Goal: Task Accomplishment & Management: Manage account settings

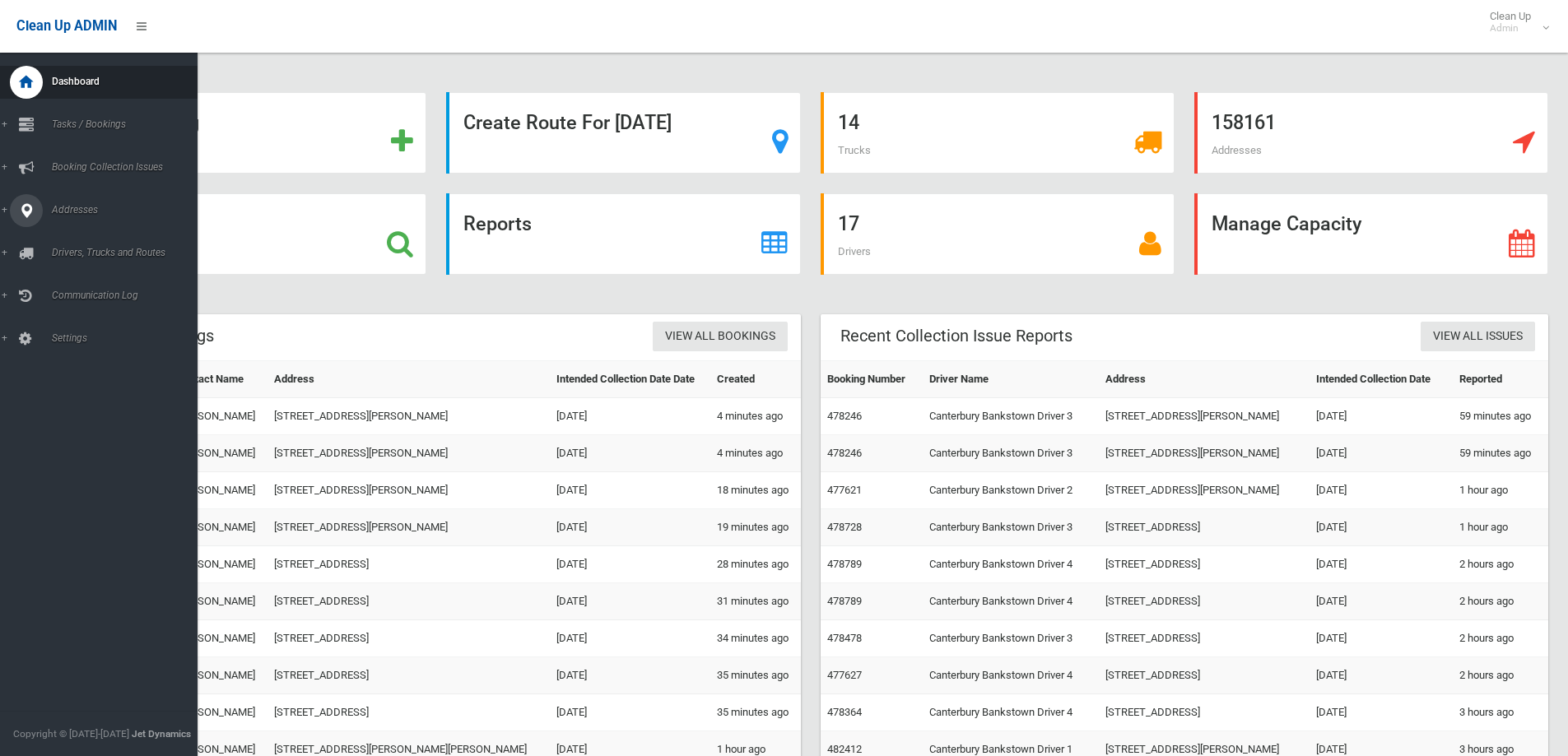
click at [63, 210] on span "Addresses" at bounding box center [129, 210] width 163 height 12
click at [87, 173] on link "Booking Collection Issues" at bounding box center [104, 168] width 210 height 33
click at [108, 164] on span "Booking Collection Issues" at bounding box center [129, 167] width 163 height 12
click at [97, 170] on span "Booking Collection Issues" at bounding box center [129, 167] width 163 height 12
click at [106, 127] on span "Tasks / Bookings" at bounding box center [129, 124] width 163 height 12
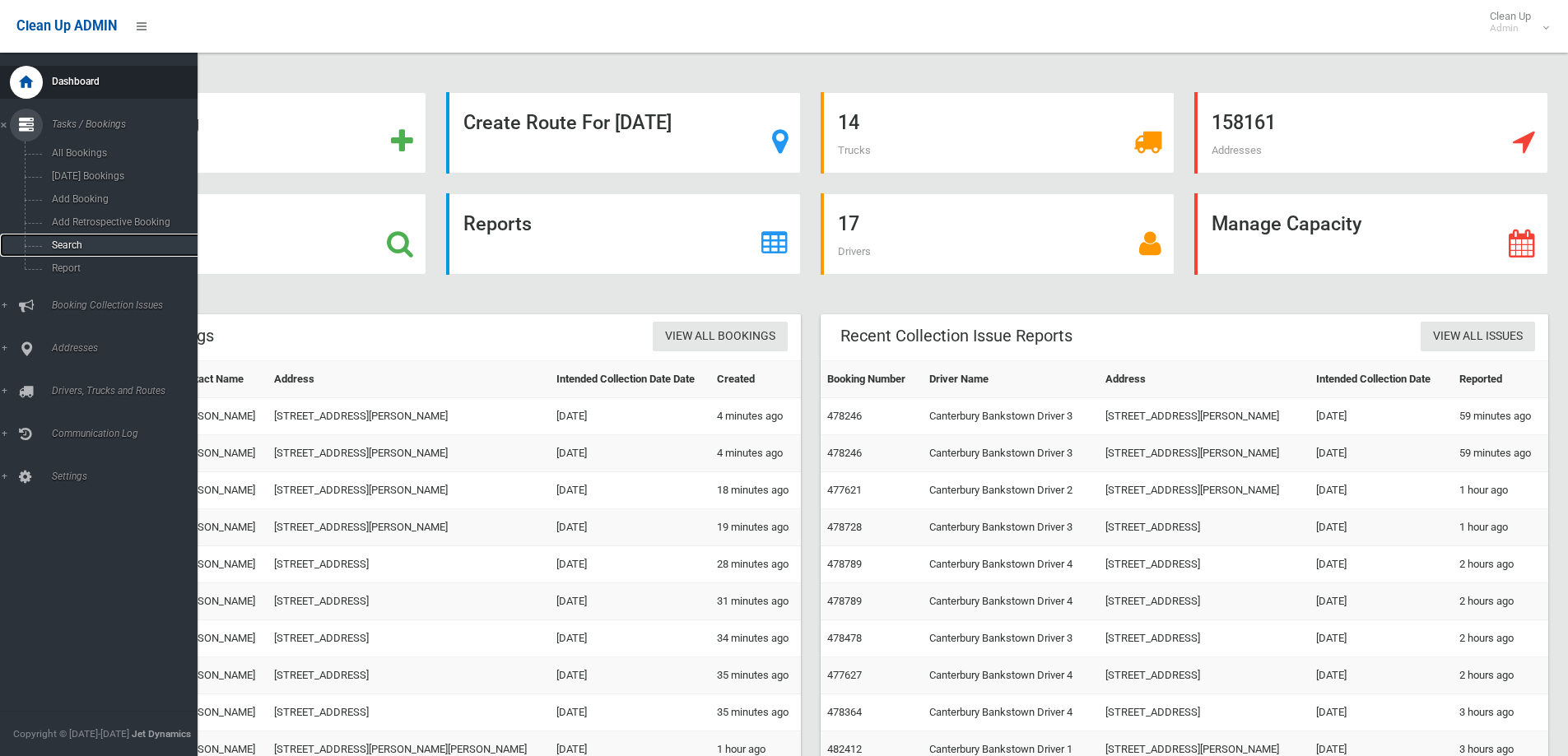
click at [59, 243] on span "Search" at bounding box center [121, 245] width 149 height 12
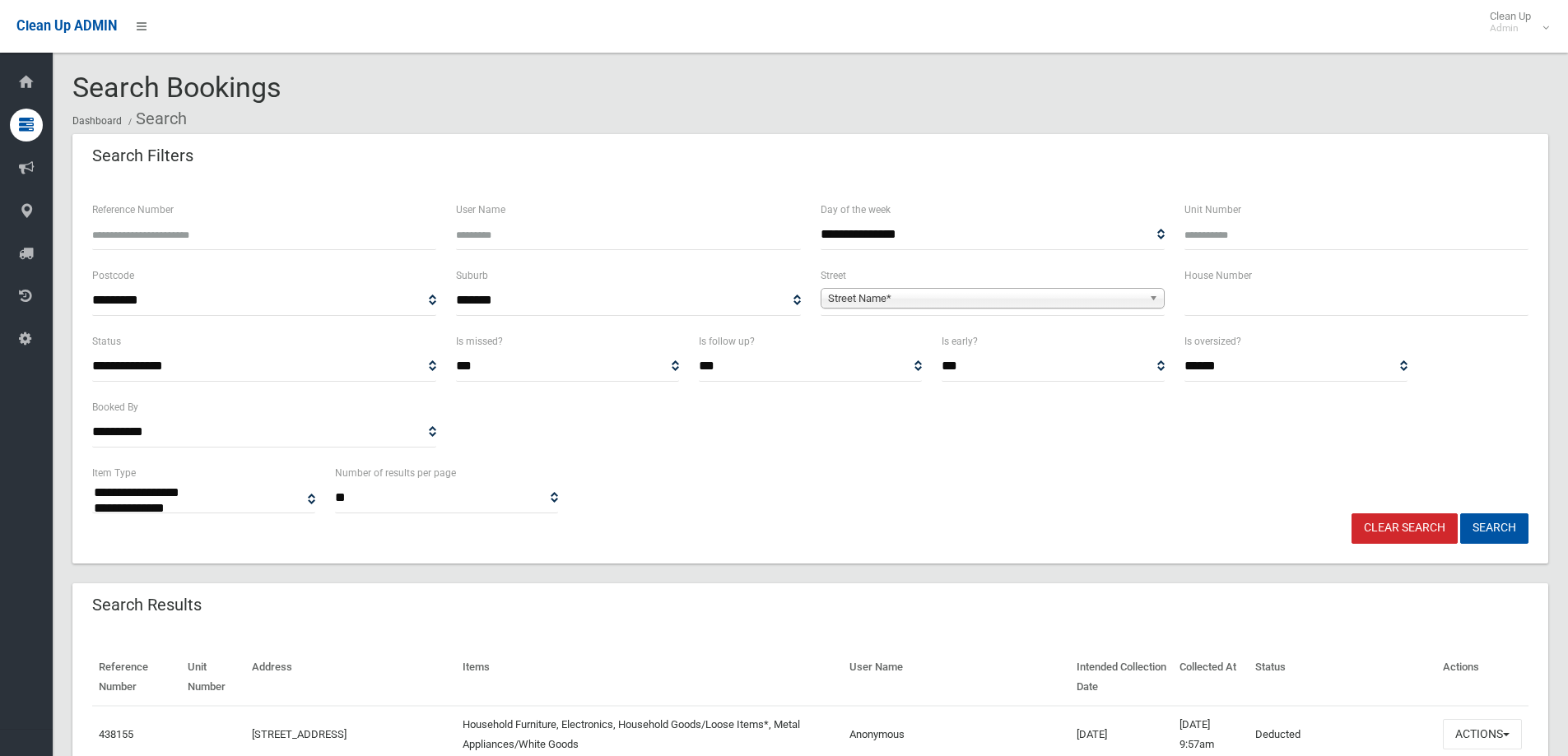
select select
click at [110, 234] on input "Reference Number" at bounding box center [263, 235] width 344 height 30
type input "******"
click at [1481, 523] on button "Search" at bounding box center [1494, 528] width 68 height 30
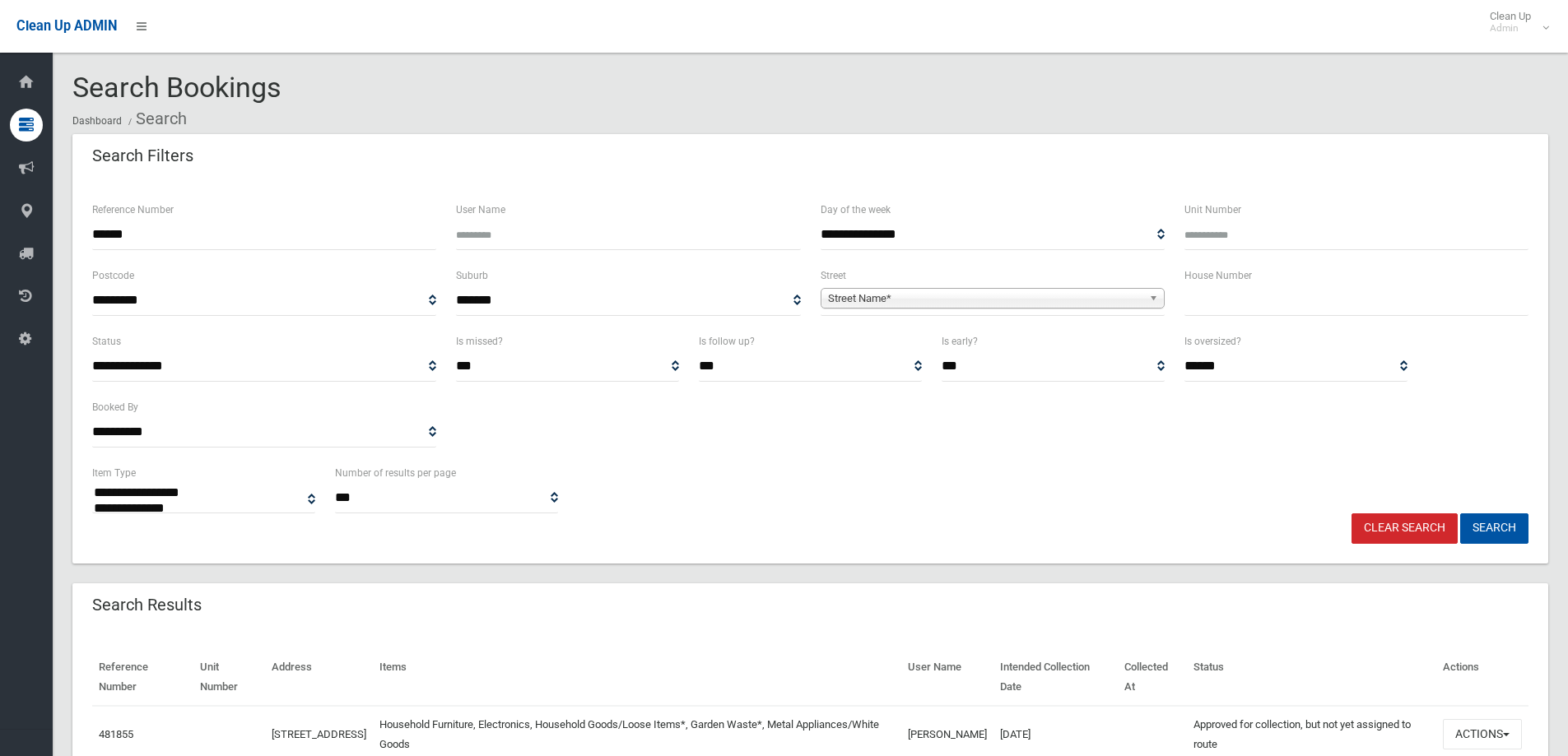
select select
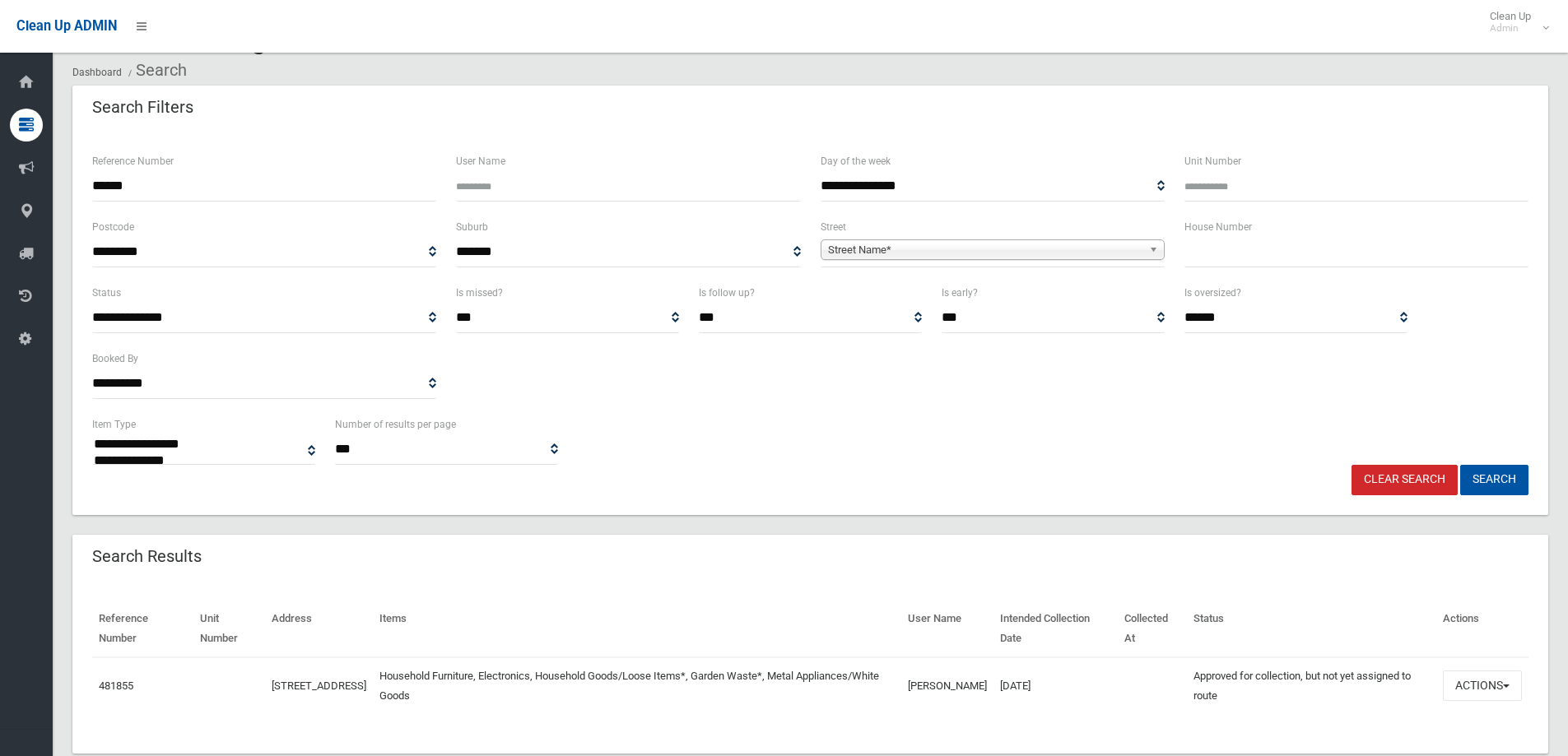
scroll to position [86, 0]
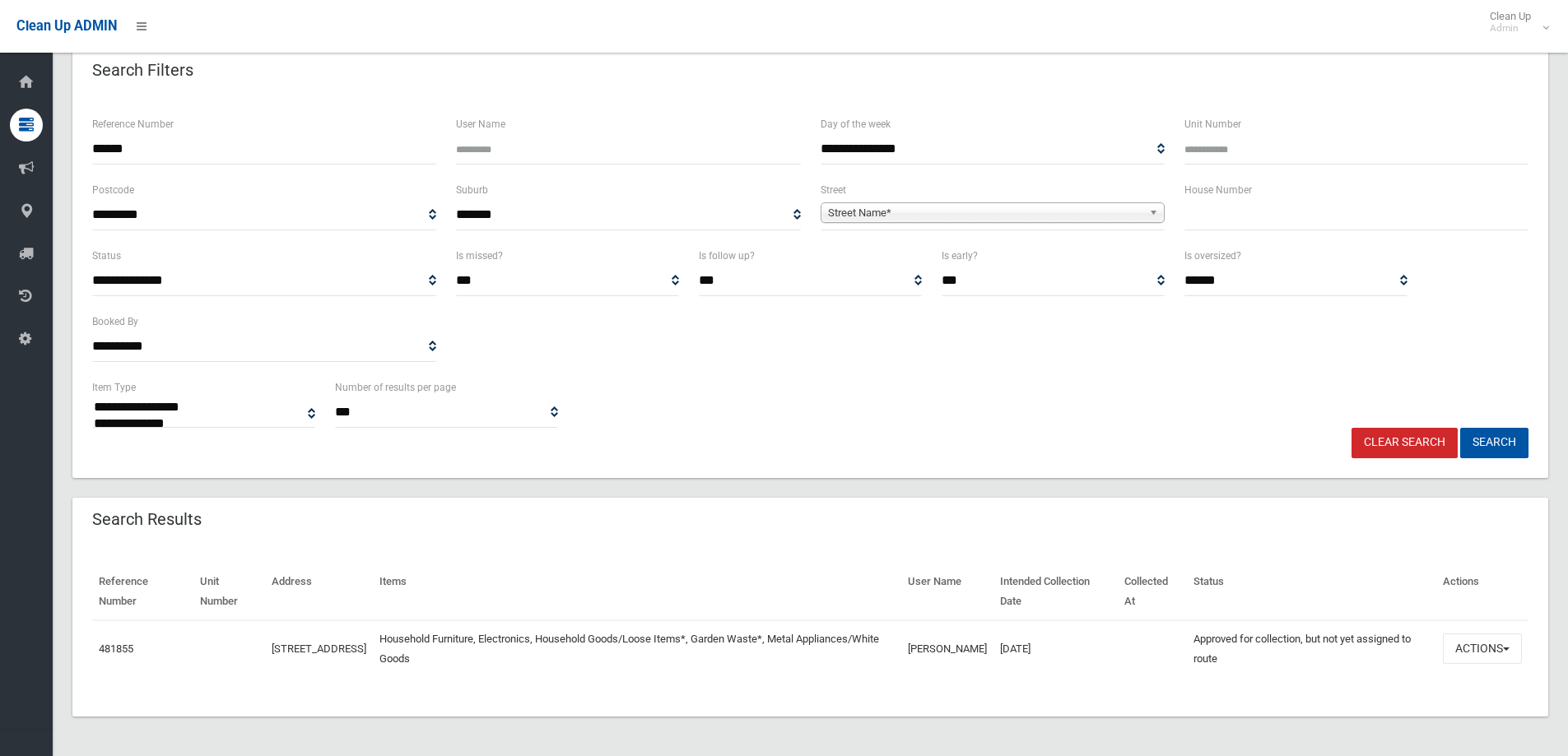
click at [176, 152] on input "******" at bounding box center [263, 149] width 344 height 30
type input "*"
click at [1197, 219] on input "text" at bounding box center [1355, 215] width 344 height 30
type input "**"
drag, startPoint x: 1014, startPoint y: 225, endPoint x: 1034, endPoint y: 245, distance: 28.3
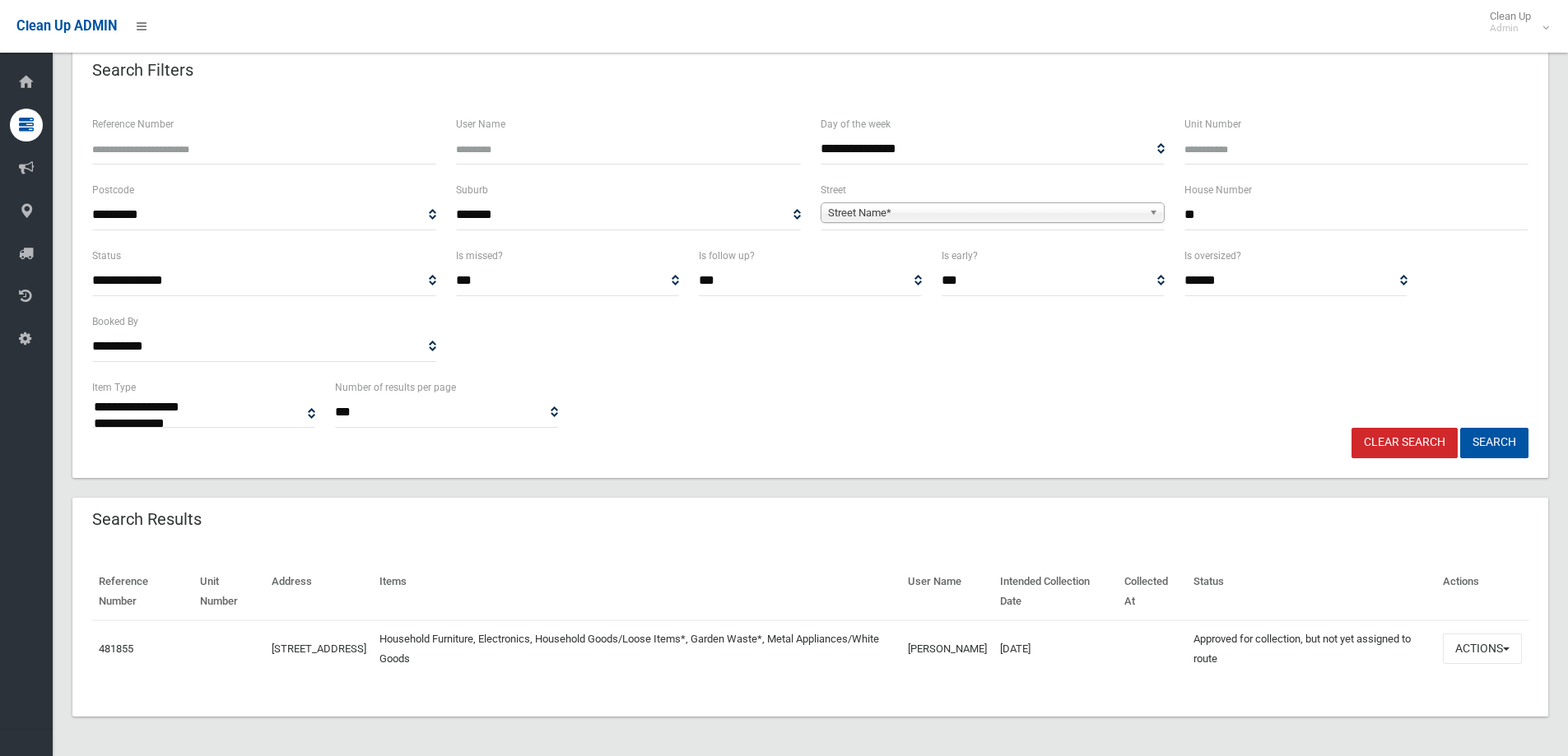
click at [1010, 223] on span "**********" at bounding box center [992, 215] width 344 height 30
click at [852, 210] on span "Street Name*" at bounding box center [985, 213] width 314 height 20
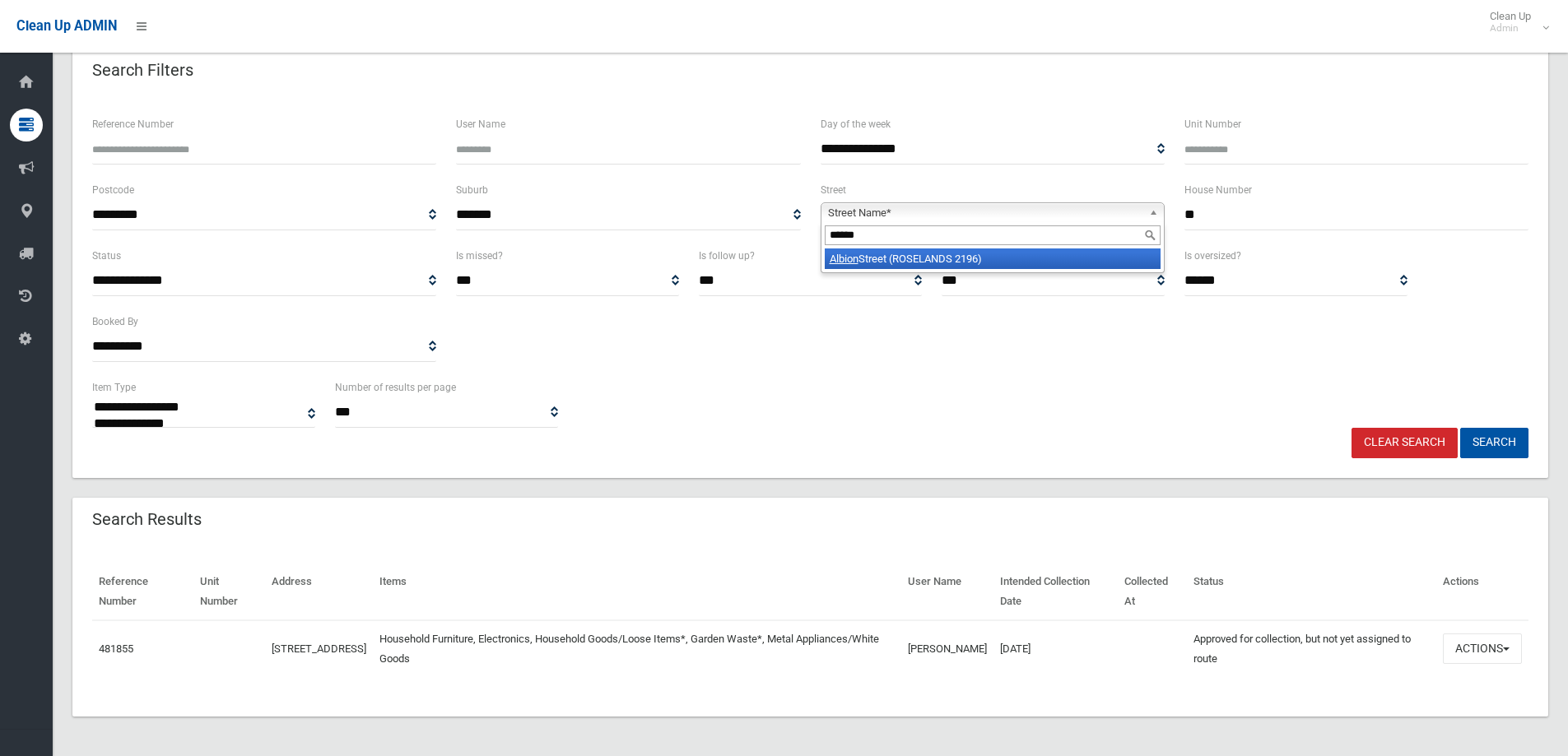
type input "******"
click at [902, 256] on li "Albion Street (ROSELANDS 2196)" at bounding box center [992, 258] width 336 height 21
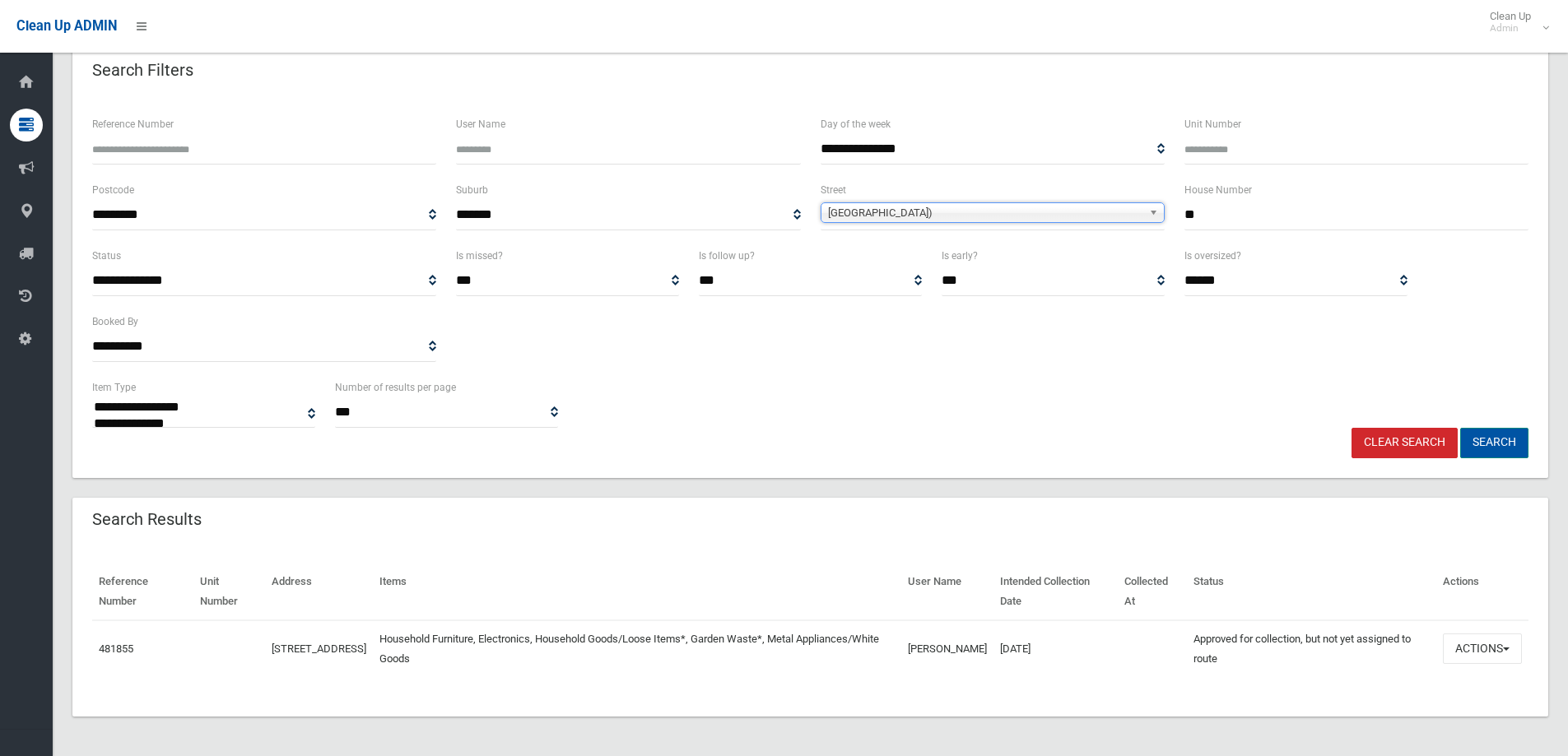
click at [1484, 438] on button "Search" at bounding box center [1494, 443] width 68 height 30
click at [1489, 442] on button "Search" at bounding box center [1494, 443] width 68 height 30
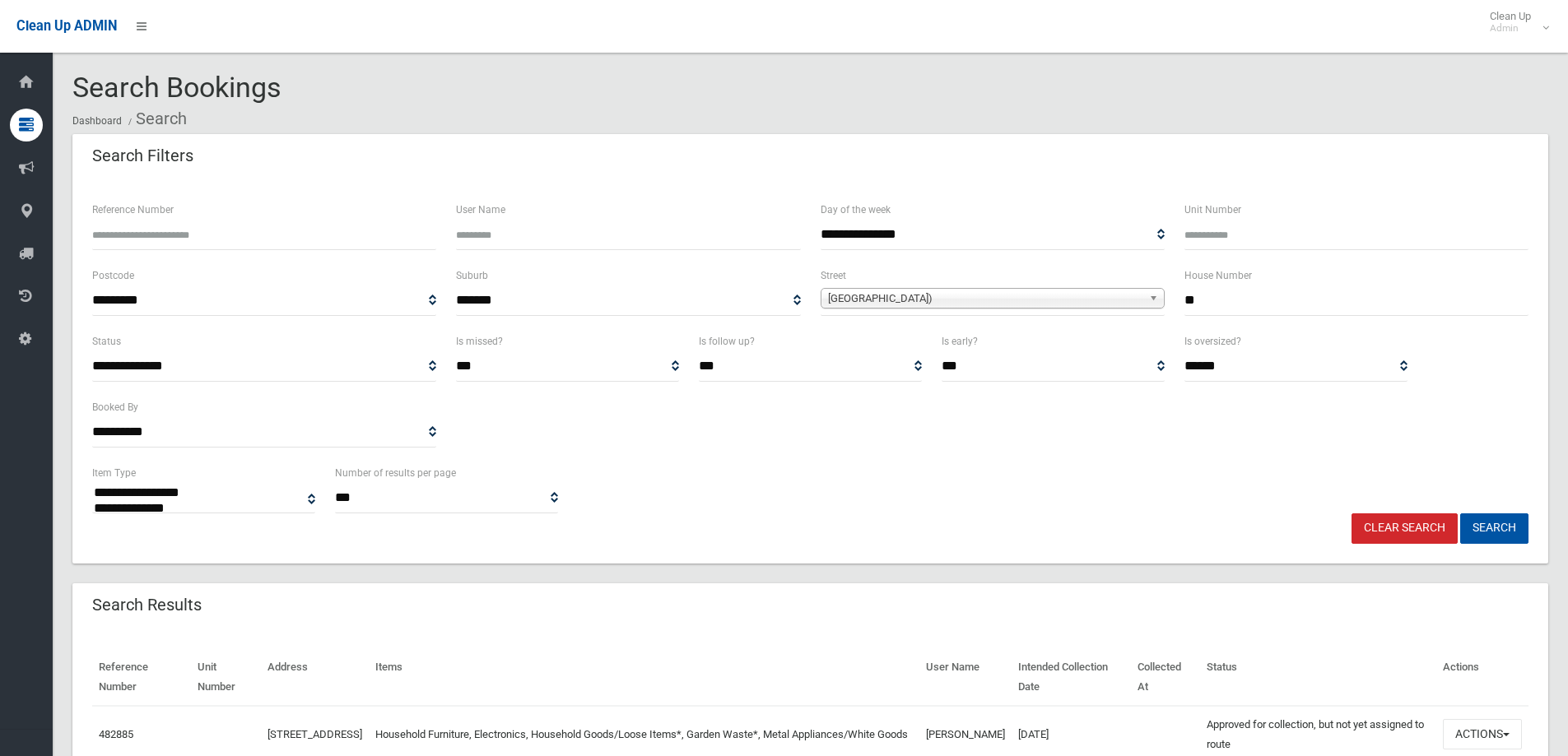
select select
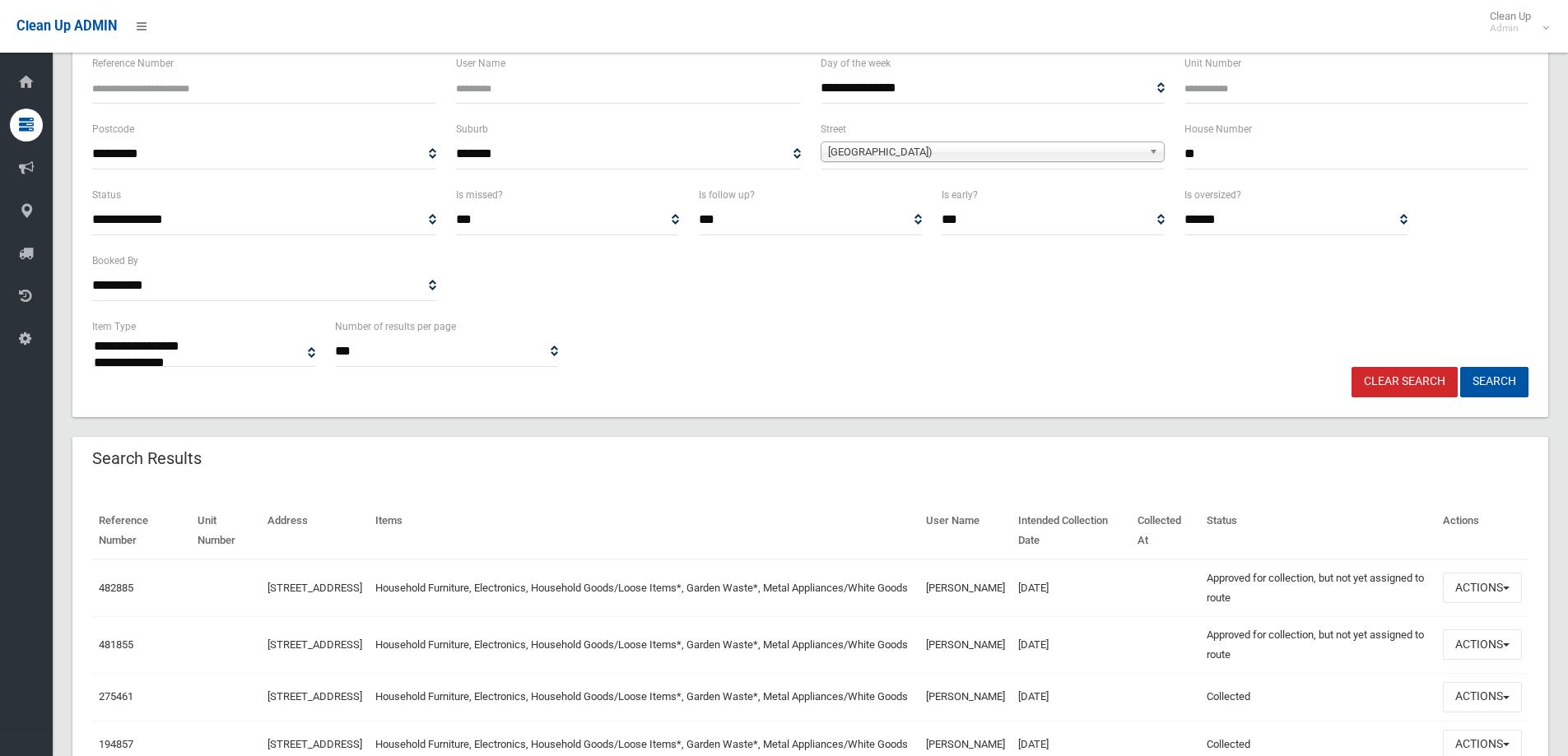
scroll to position [246, 0]
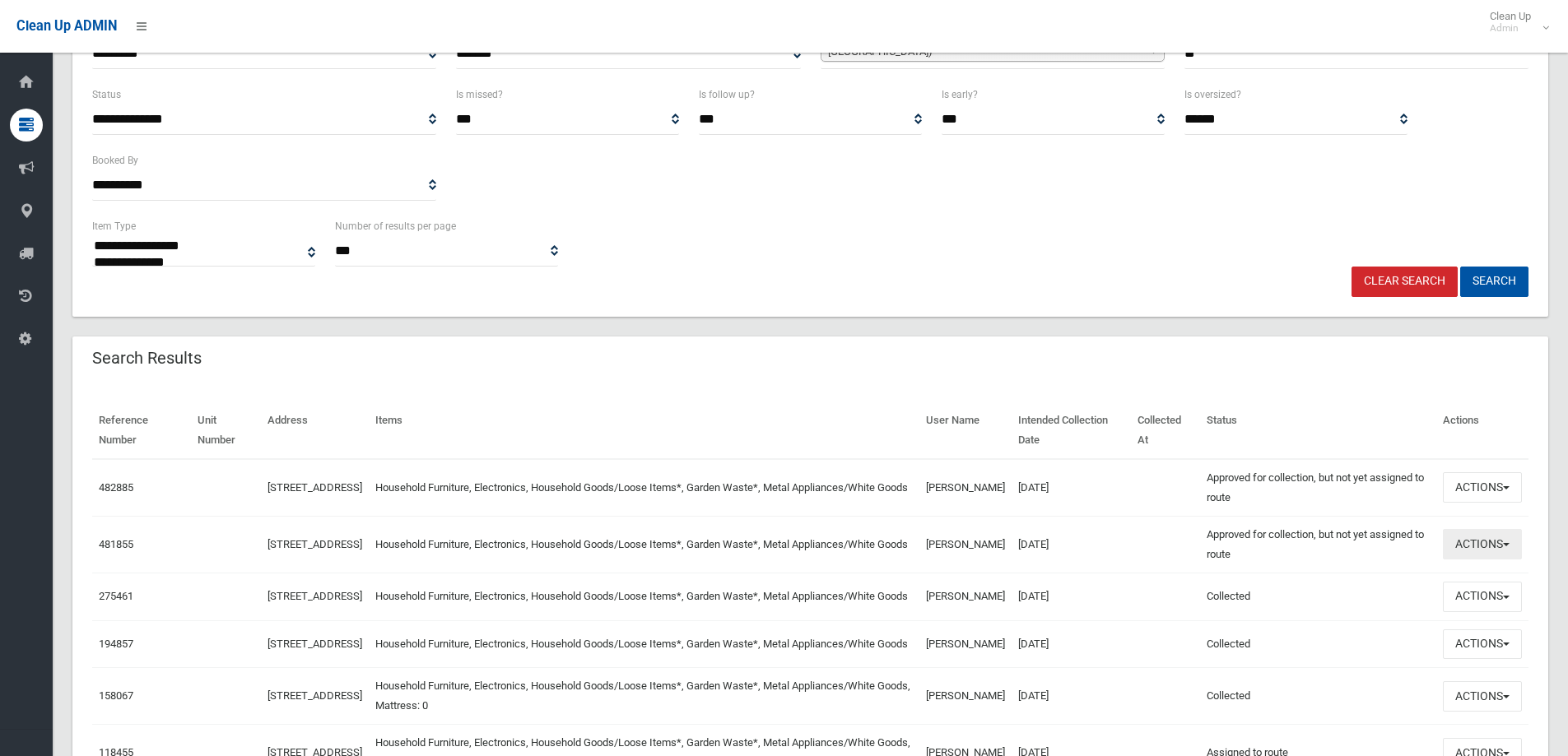
click at [1464, 544] on button "Actions" at bounding box center [1482, 544] width 79 height 30
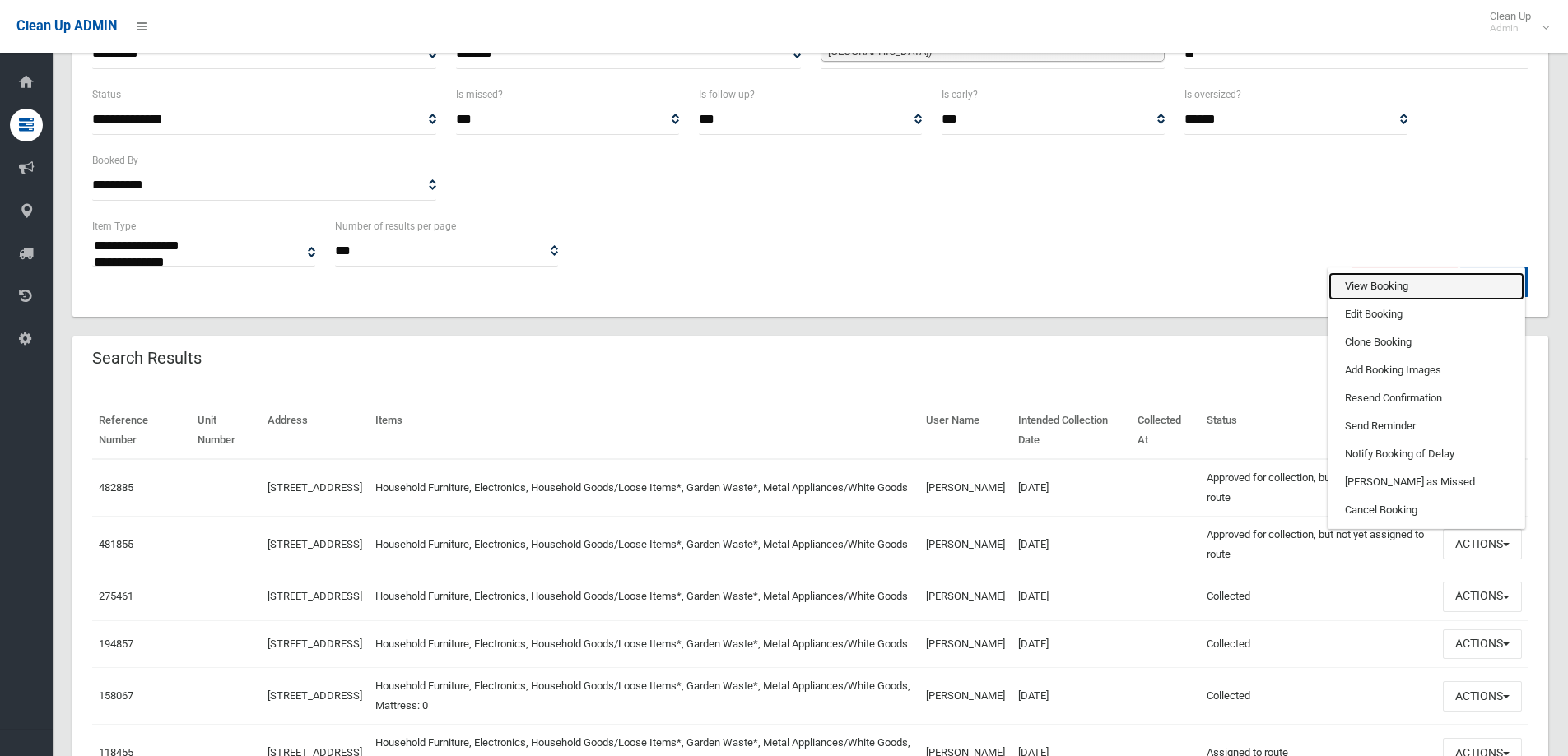
click at [1371, 281] on link "View Booking" at bounding box center [1425, 286] width 196 height 28
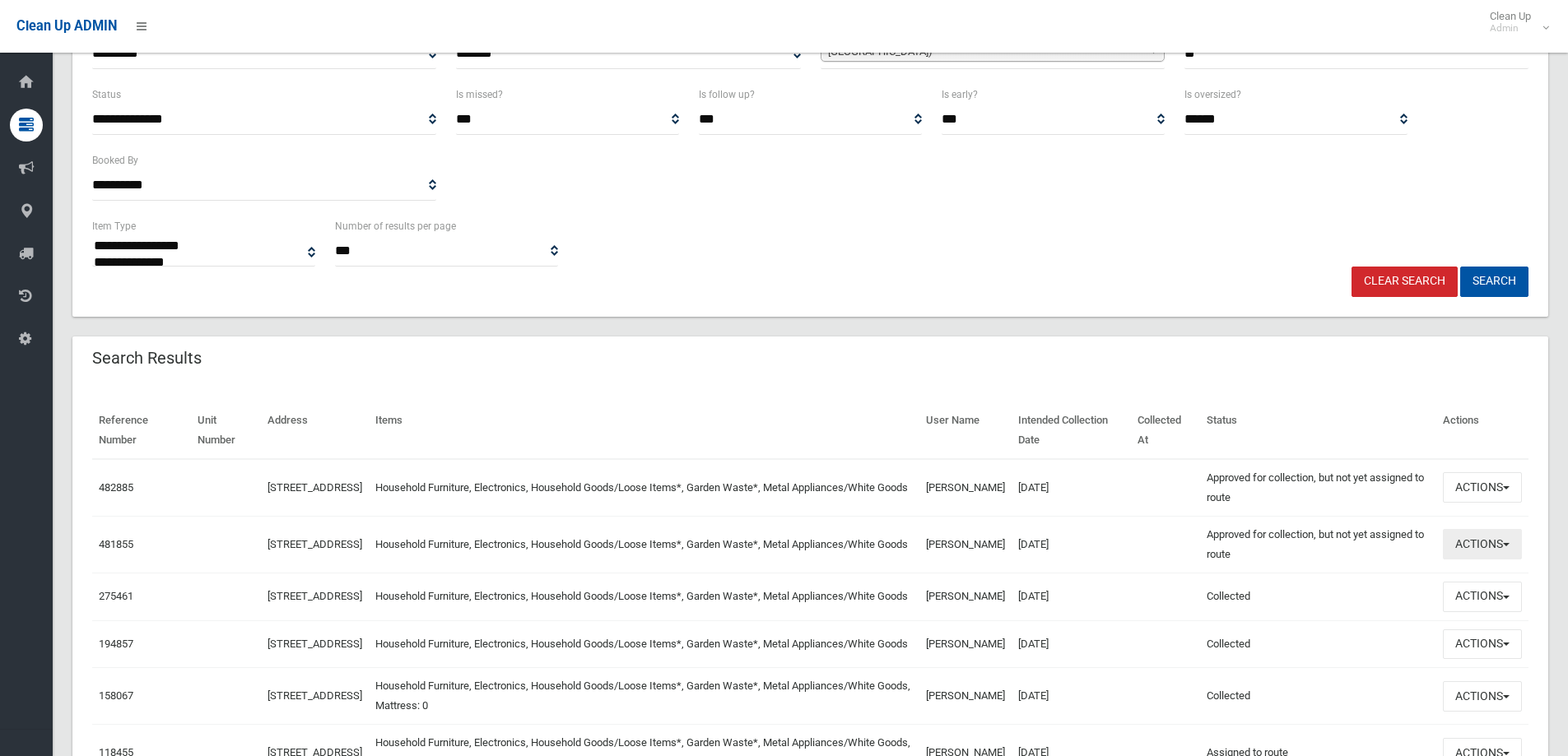
click at [1472, 547] on button "Actions" at bounding box center [1482, 544] width 79 height 30
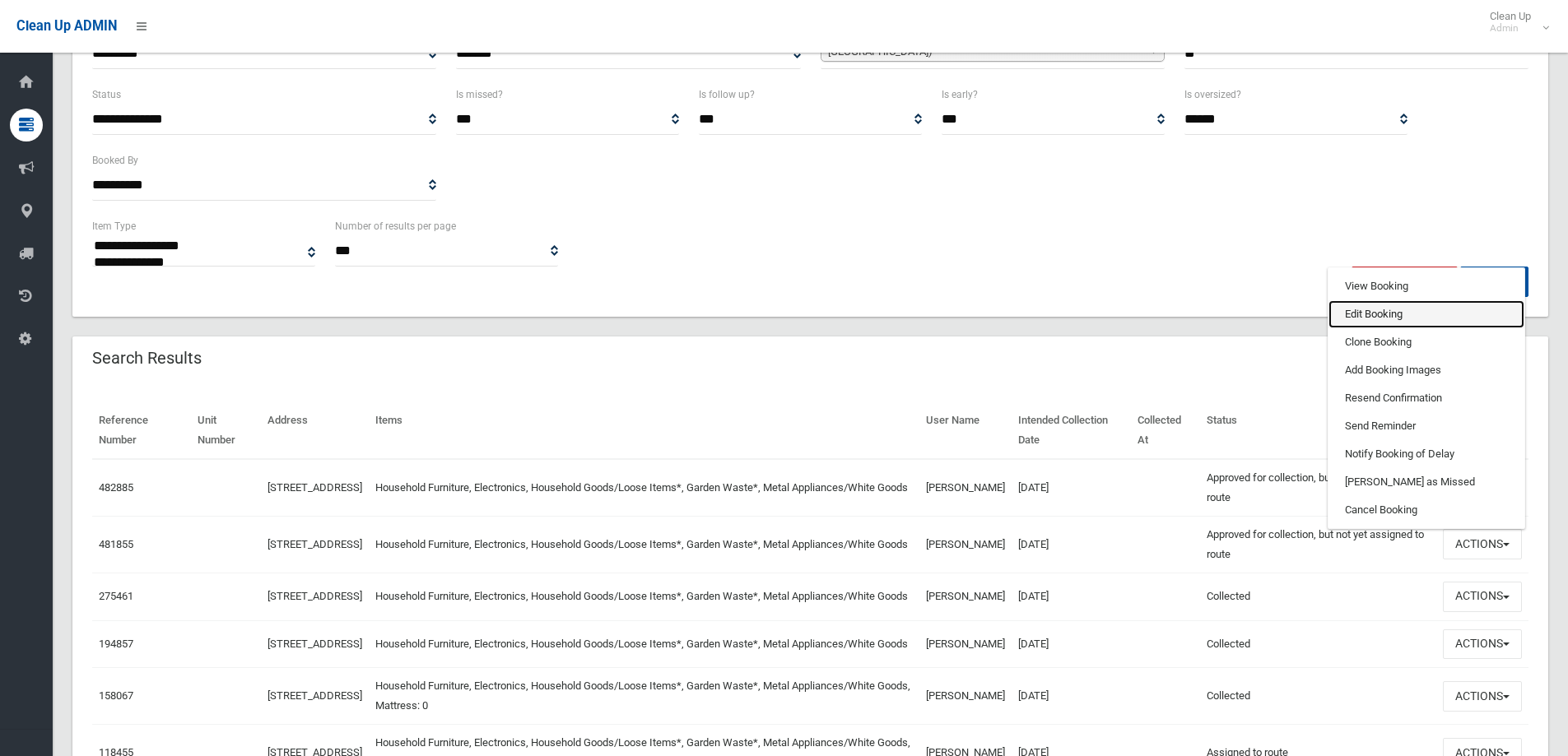
click at [1359, 310] on link "Edit Booking" at bounding box center [1425, 313] width 196 height 28
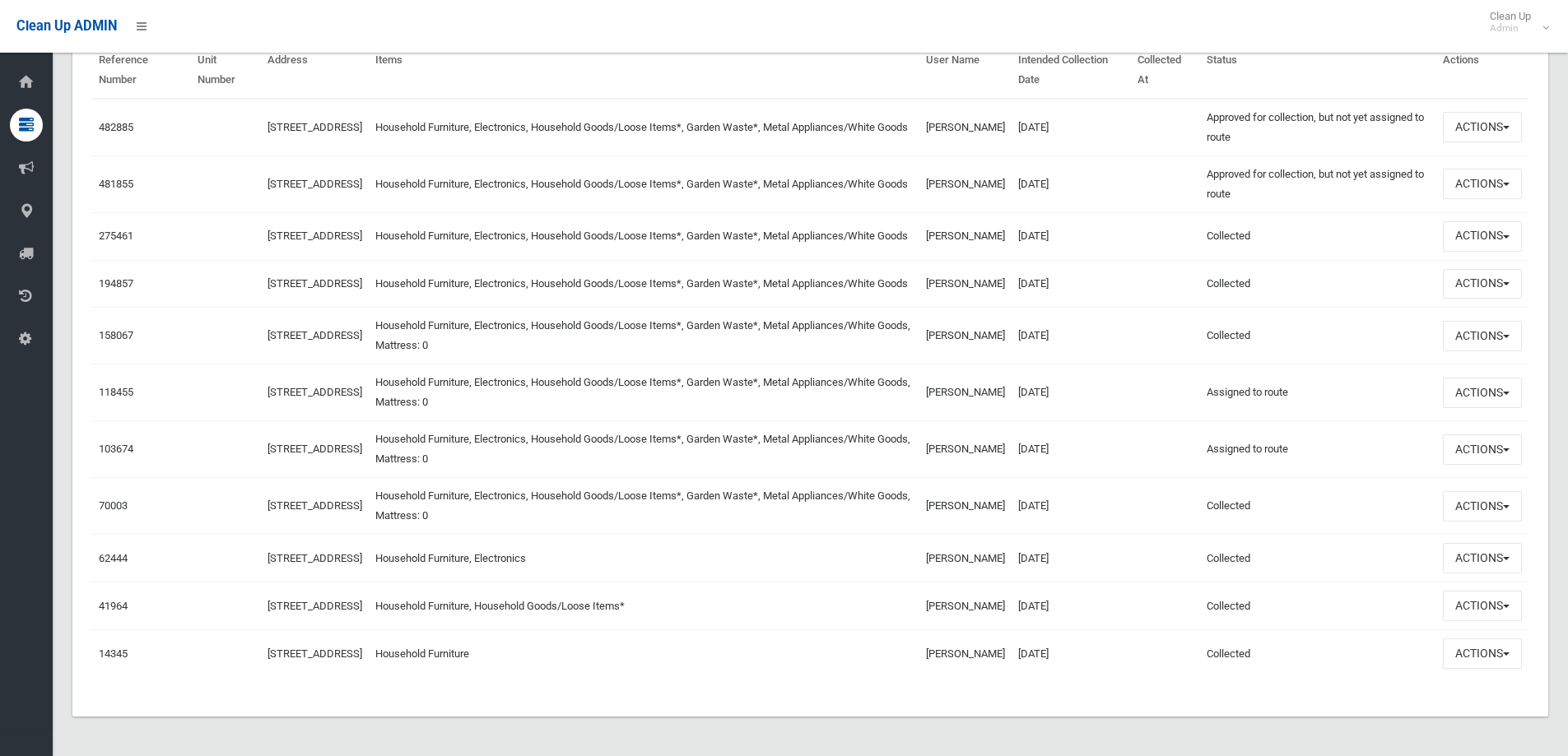
scroll to position [406, 0]
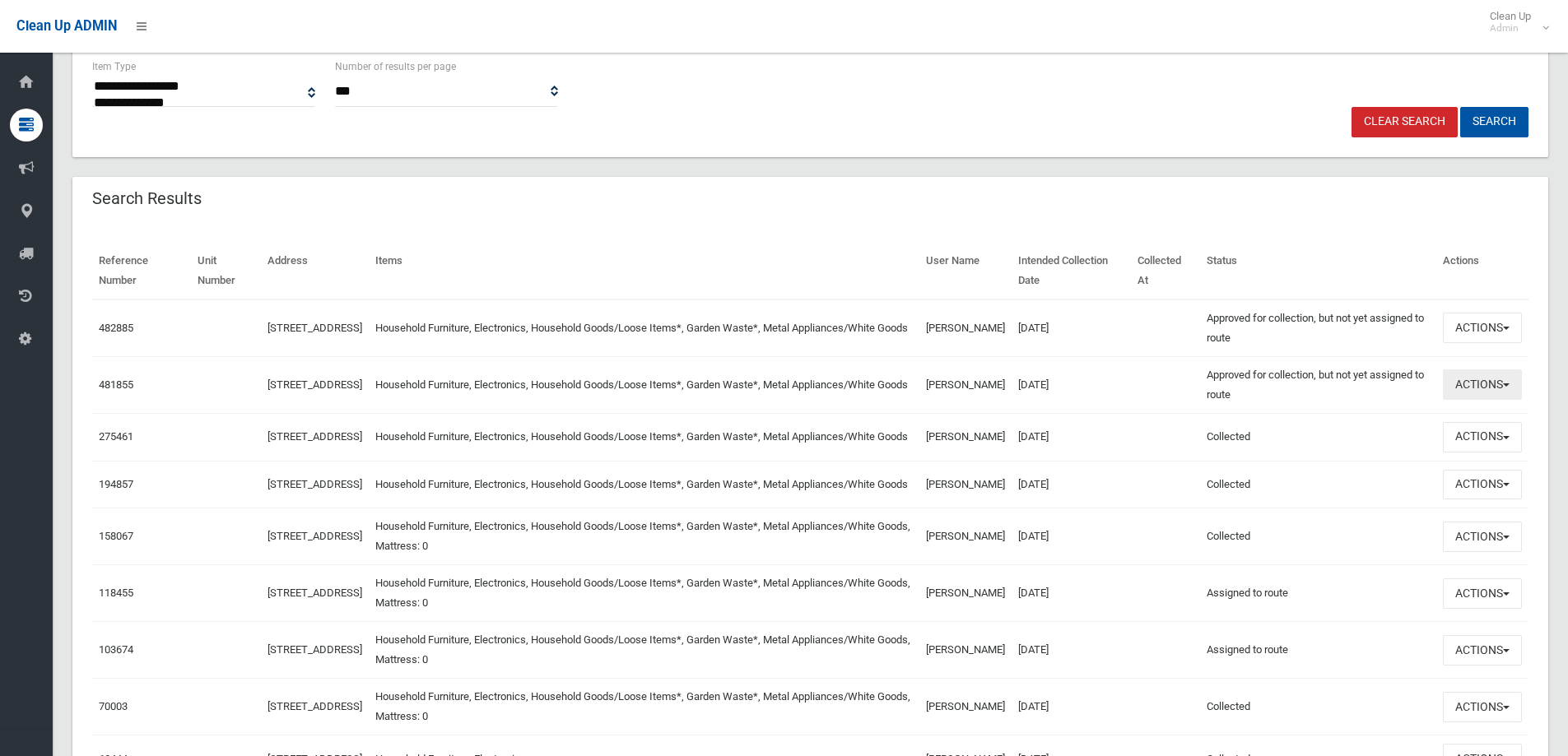
click at [1463, 386] on button "Actions" at bounding box center [1482, 385] width 79 height 30
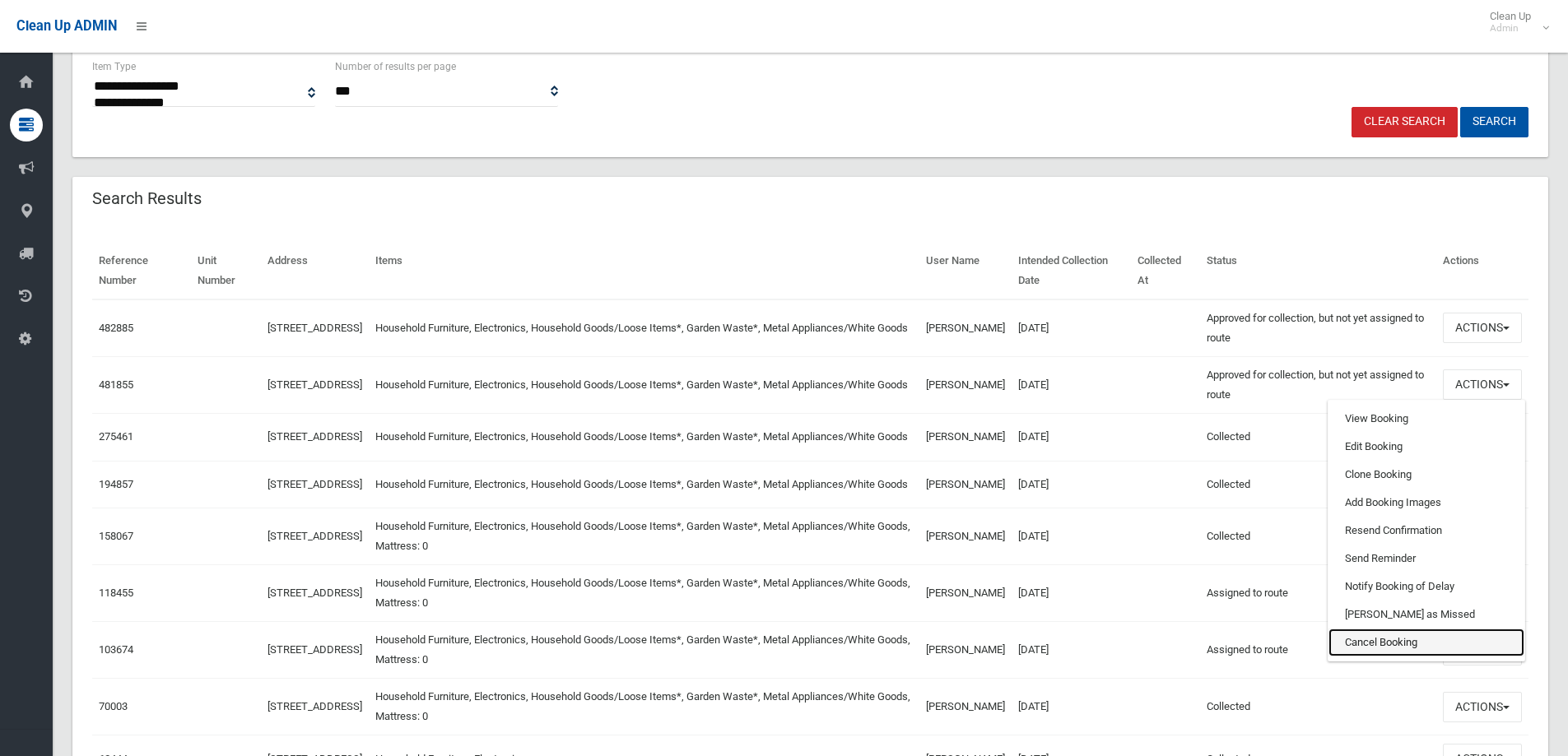
click at [1357, 639] on link "Cancel Booking" at bounding box center [1425, 642] width 196 height 28
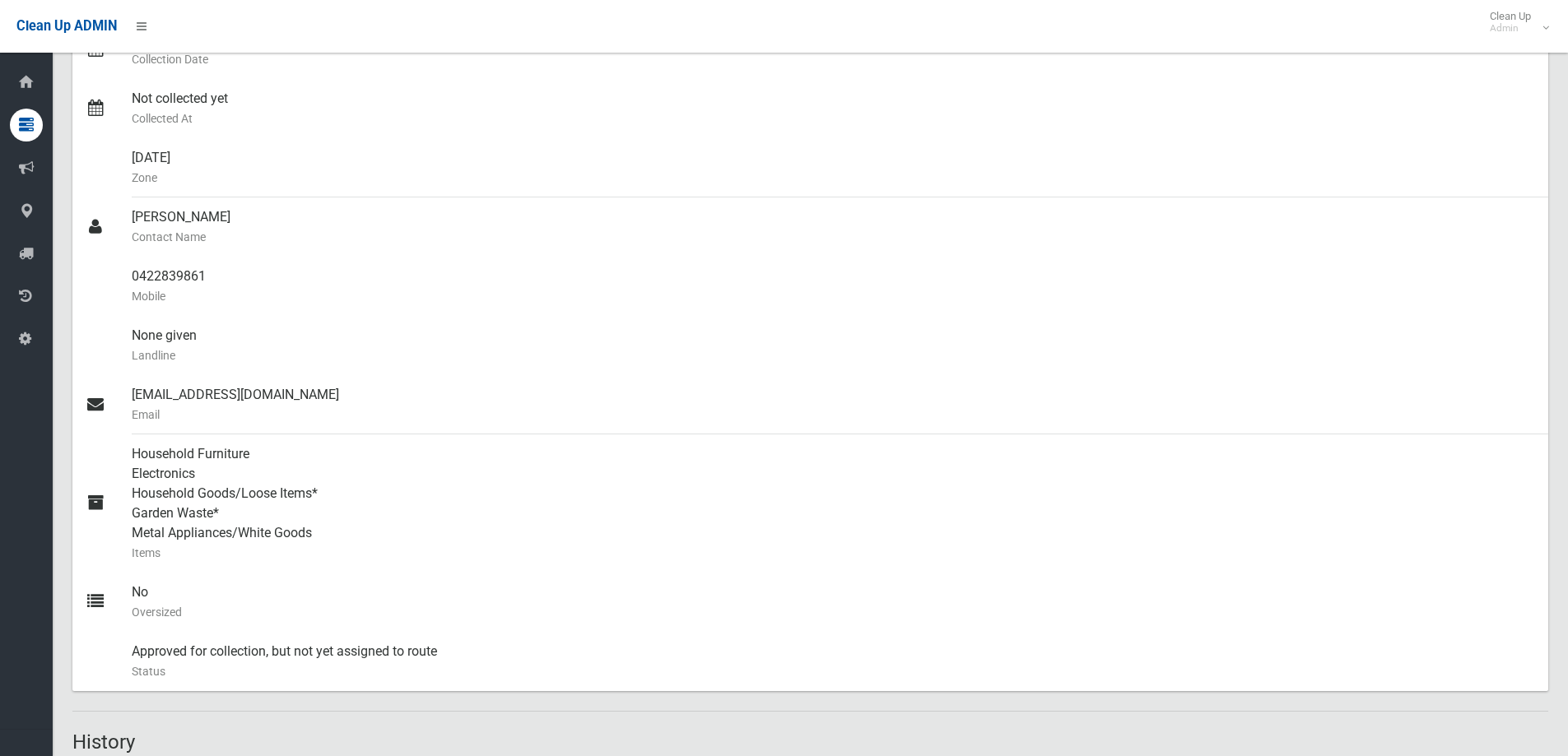
scroll to position [740, 0]
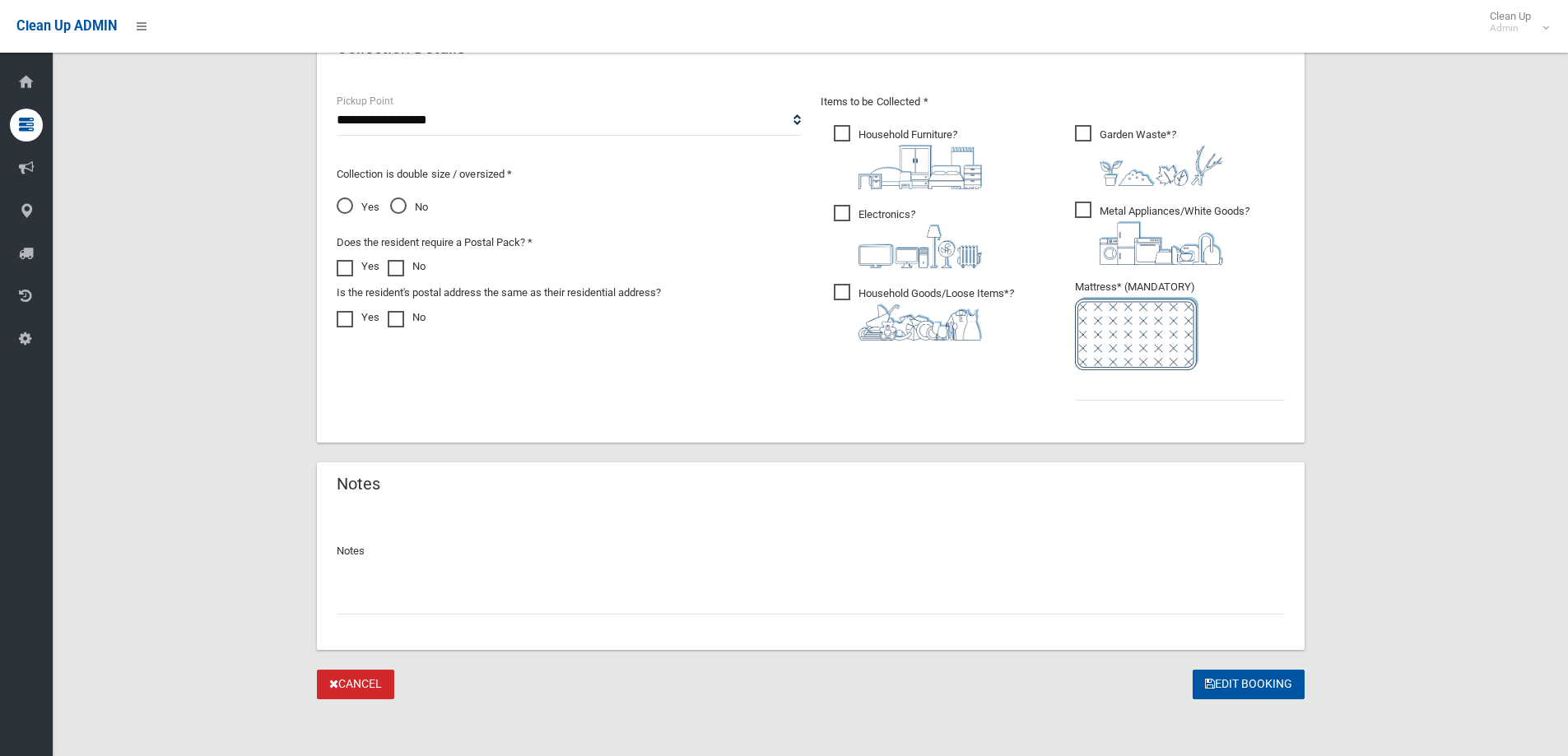
scroll to position [864, 0]
click at [368, 596] on input "text" at bounding box center [811, 597] width 948 height 30
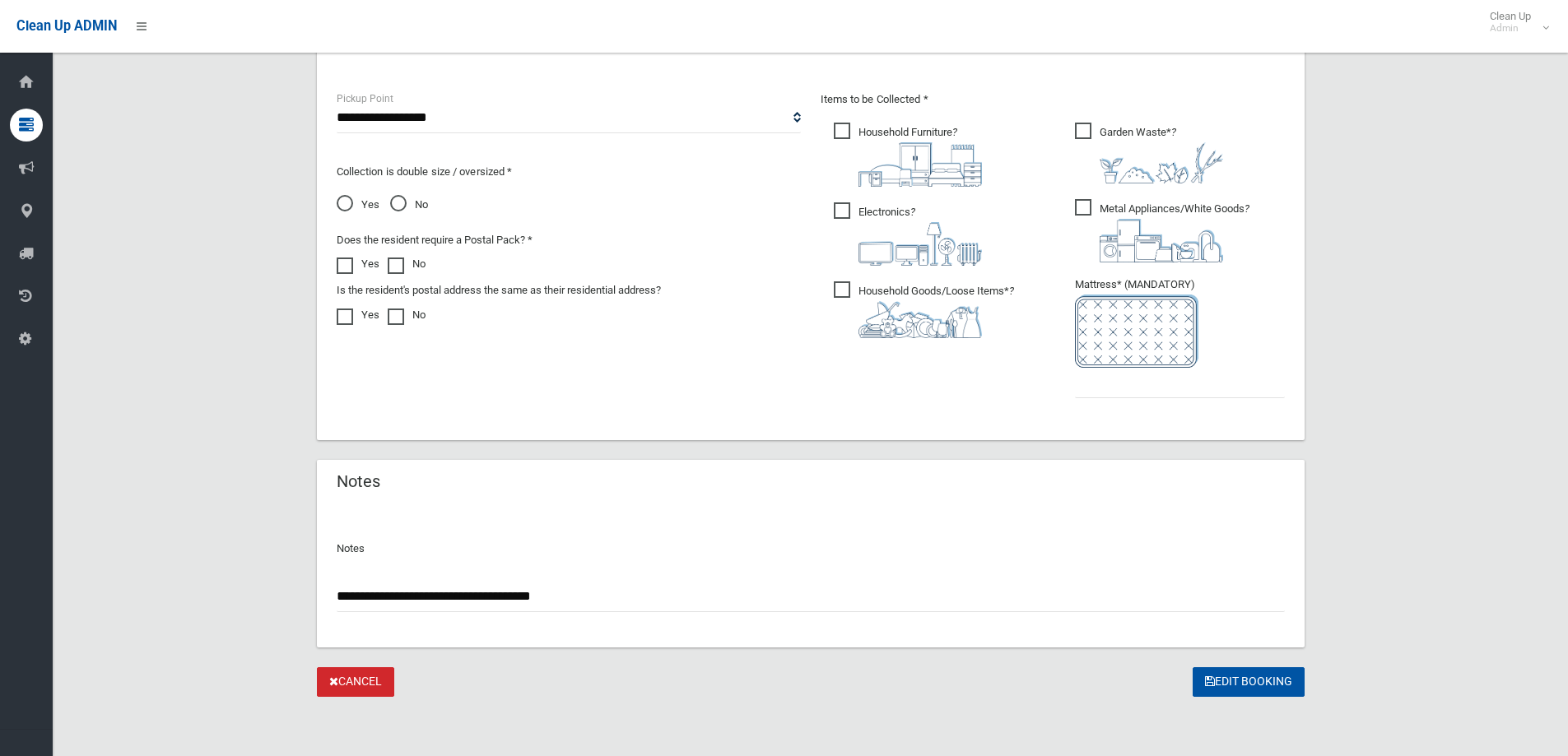
type input "**********"
click at [1097, 371] on input "text" at bounding box center [1180, 383] width 210 height 30
type input "*"
click at [1242, 685] on button "Edit Booking" at bounding box center [1247, 682] width 112 height 30
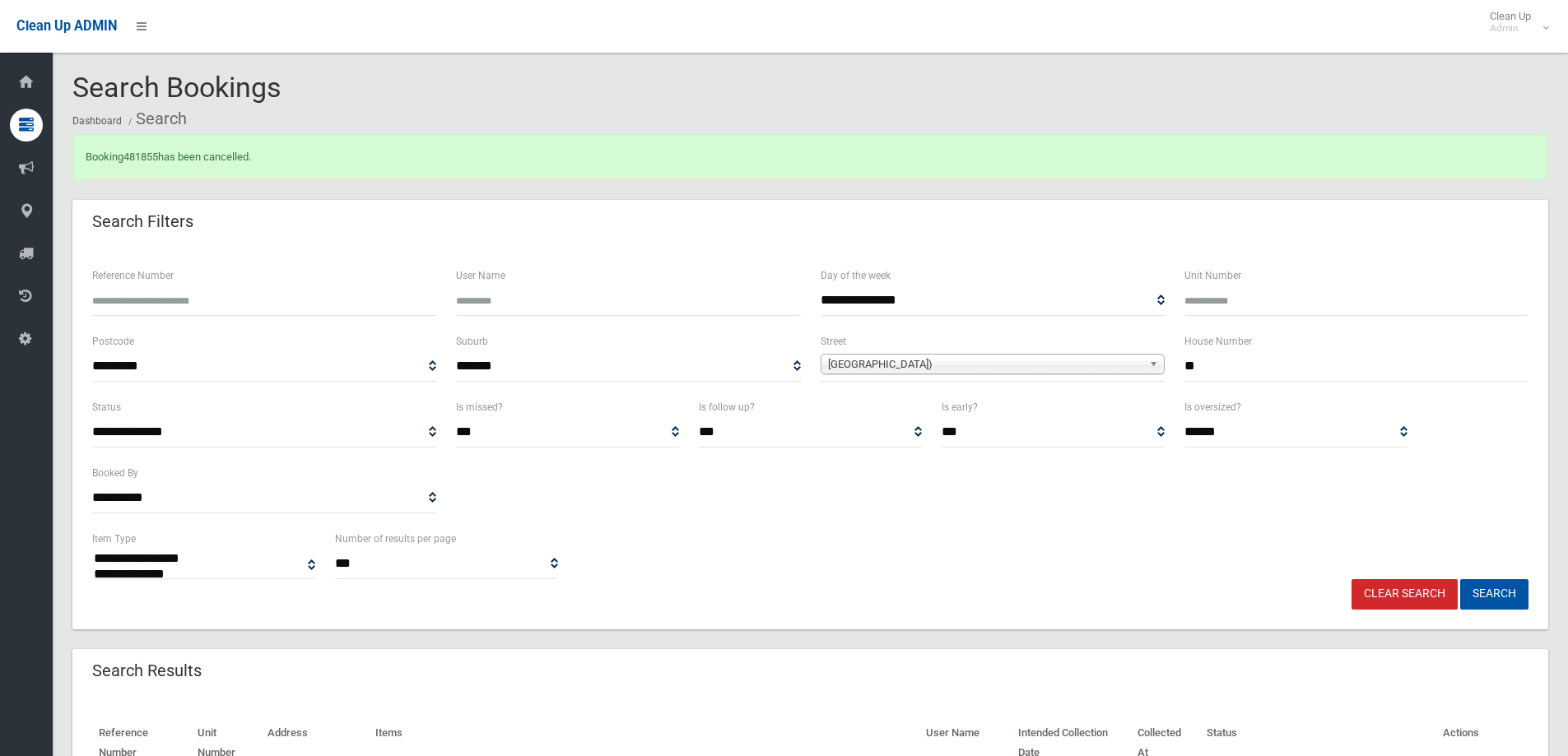
select select
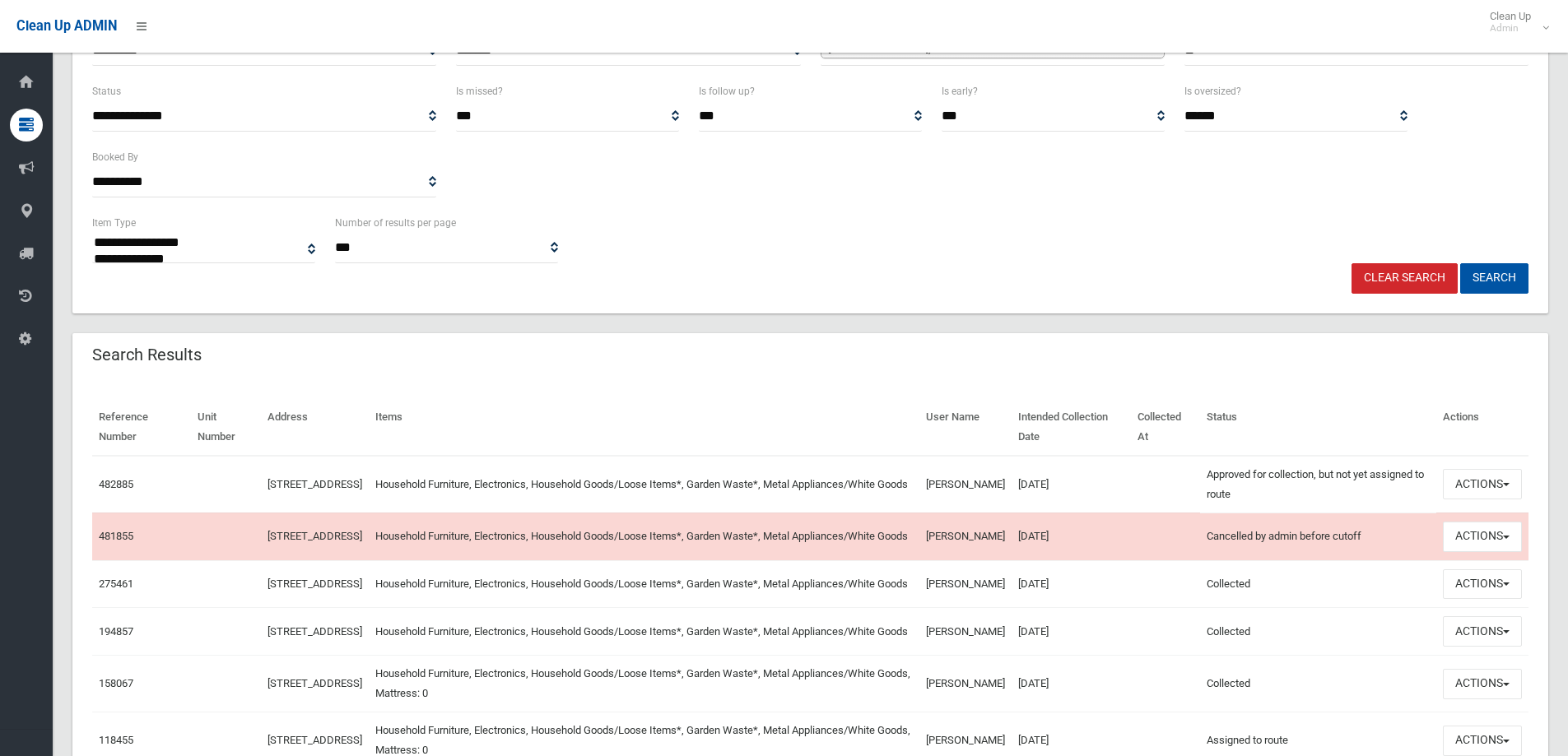
scroll to position [329, 0]
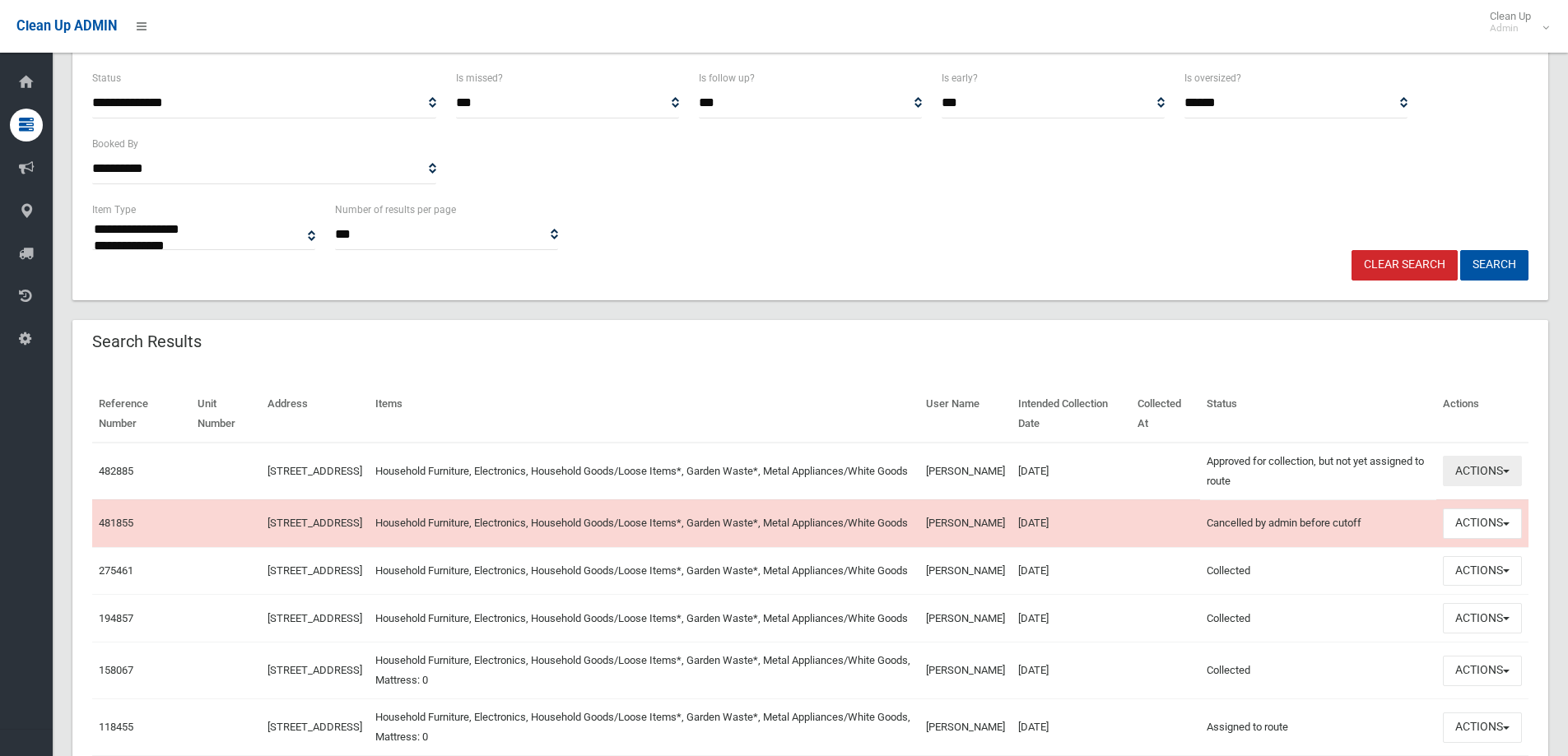
click at [1464, 466] on button "Actions" at bounding box center [1482, 471] width 79 height 30
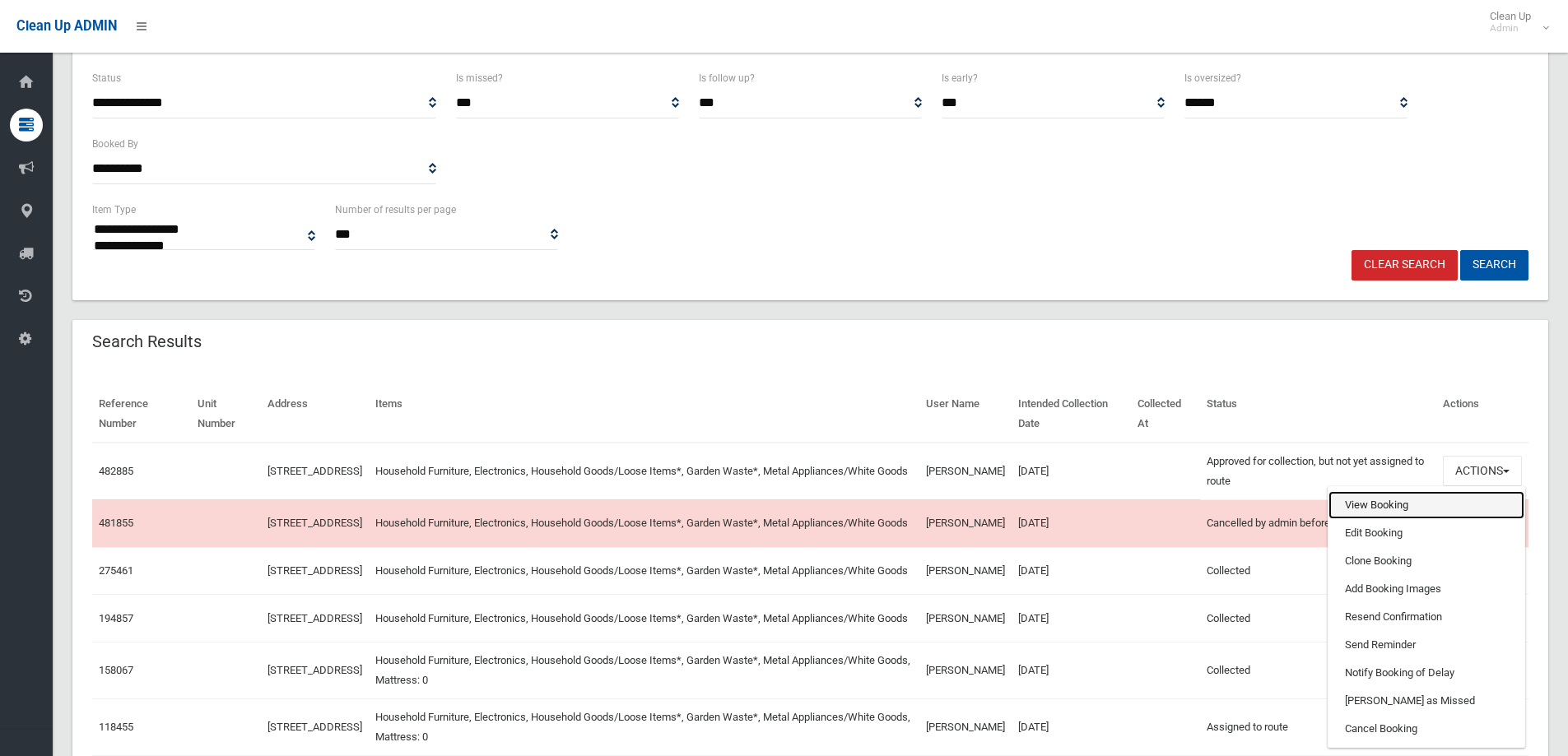
click at [1356, 504] on link "View Booking" at bounding box center [1425, 504] width 196 height 28
